Goal: Task Accomplishment & Management: Manage account settings

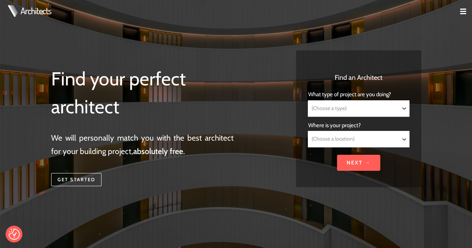
click at [350, 109] on select "(Choose a type) Residential Commercial Mixed use Conservation & Heritage Public…" at bounding box center [358, 109] width 100 height 16
drag, startPoint x: 250, startPoint y: 78, endPoint x: 268, endPoint y: 79, distance: 17.6
click at [250, 78] on div "Find your perfect architect We will personally match you with the best architec…" at bounding box center [161, 124] width 221 height 148
click at [460, 13] on td at bounding box center [460, 12] width 24 height 24
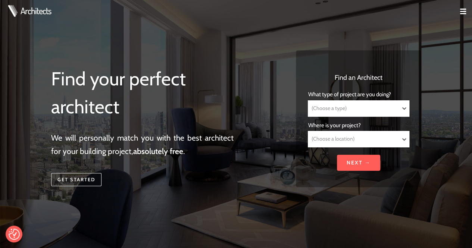
click at [462, 10] on img at bounding box center [463, 12] width 6 height 6
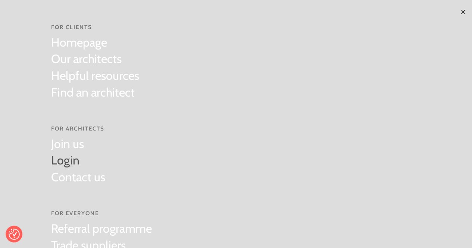
click at [70, 165] on link "Login" at bounding box center [78, 160] width 54 height 17
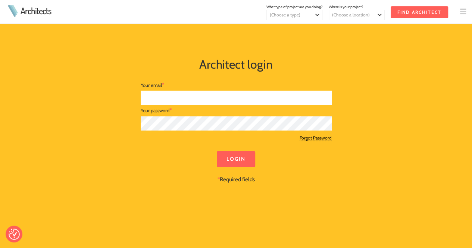
click at [227, 99] on input "text" at bounding box center [236, 98] width 191 height 15
type input "scott@lamastudio.co.uk"
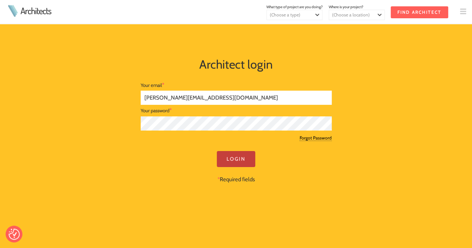
click at [244, 154] on input "Login" at bounding box center [236, 159] width 38 height 16
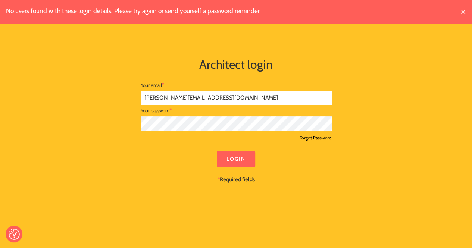
drag, startPoint x: 172, startPoint y: 96, endPoint x: 246, endPoint y: 95, distance: 73.9
click at [244, 95] on input "[PERSON_NAME][EMAIL_ADDRESS][DOMAIN_NAME]" at bounding box center [236, 98] width 191 height 15
type input "[PERSON_NAME][EMAIL_ADDRESS][DOMAIN_NAME]"
click at [246, 158] on input "Login" at bounding box center [236, 159] width 38 height 16
click at [311, 137] on link "Forgot Password" at bounding box center [316, 138] width 32 height 6
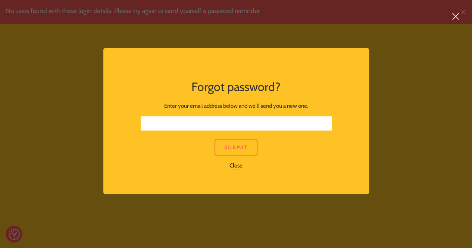
click at [235, 126] on input "text" at bounding box center [236, 123] width 191 height 15
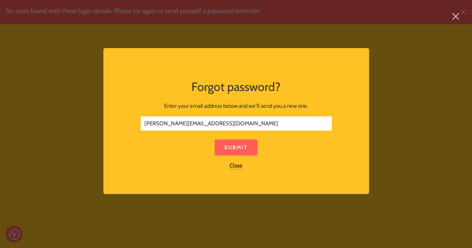
click at [238, 154] on link "Submit" at bounding box center [236, 148] width 43 height 16
click at [170, 125] on input "scott@lewismallon.co.uk" at bounding box center [236, 123] width 191 height 15
type input "[PERSON_NAME][EMAIL_ADDRESS][DOMAIN_NAME]"
click at [237, 145] on link "Submit" at bounding box center [236, 148] width 43 height 16
click at [236, 146] on link "Submit" at bounding box center [236, 148] width 43 height 16
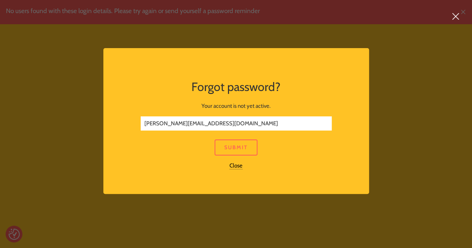
drag, startPoint x: 216, startPoint y: 126, endPoint x: 97, endPoint y: 126, distance: 118.3
click at [97, 126] on div "Forgot password? Your account is not yet active. scott@lewisandmallon.co.uk Sub…" at bounding box center [236, 124] width 472 height 248
click at [230, 144] on link "Submit" at bounding box center [236, 148] width 43 height 16
click at [231, 161] on div at bounding box center [236, 159] width 191 height 6
click at [231, 165] on link "Close" at bounding box center [235, 165] width 13 height 7
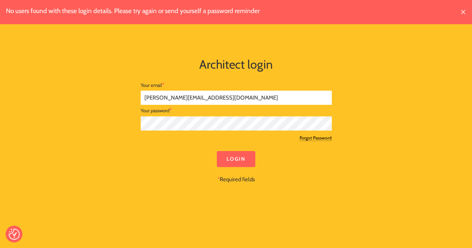
drag, startPoint x: 216, startPoint y: 100, endPoint x: 91, endPoint y: 100, distance: 124.6
click at [91, 100] on div "No users found with these login details. Please try again or send yourself a pa…" at bounding box center [236, 124] width 382 height 221
paste input "and"
type input "[PERSON_NAME][EMAIL_ADDRESS][DOMAIN_NAME]"
click at [321, 154] on div "Login * Required fields" at bounding box center [236, 167] width 191 height 33
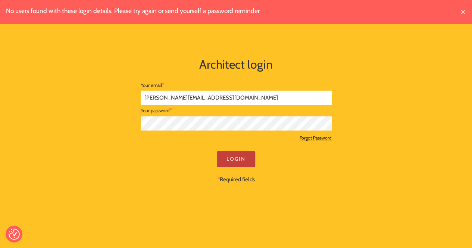
click at [237, 151] on input "Login" at bounding box center [236, 159] width 38 height 16
click at [116, 121] on div "No users found with these login details. Please try again or send yourself a pa…" at bounding box center [236, 124] width 382 height 221
click at [111, 169] on div "No users found with these login details. Please try again or send yourself a pa…" at bounding box center [236, 124] width 382 height 221
click at [234, 153] on input "Login" at bounding box center [236, 159] width 38 height 16
